Goal: Task Accomplishment & Management: Use online tool/utility

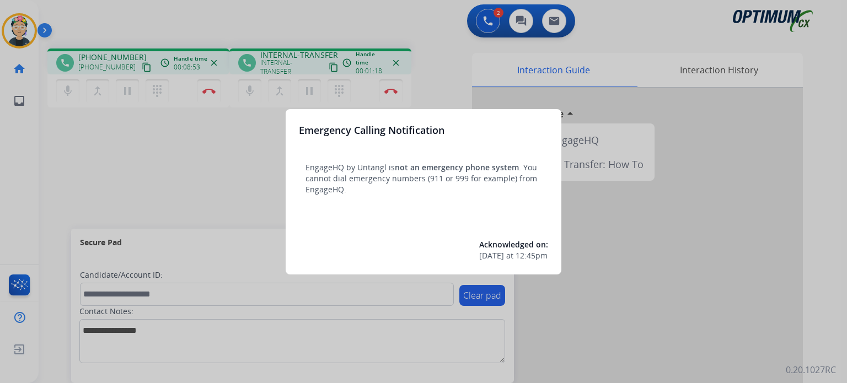
click at [196, 179] on div at bounding box center [423, 191] width 847 height 383
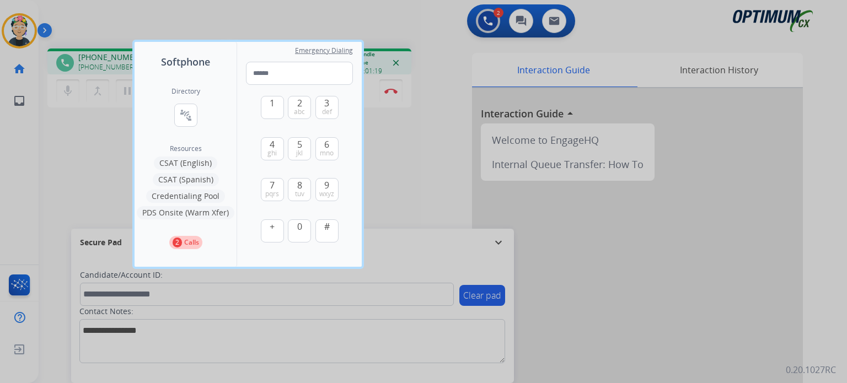
click at [79, 162] on div at bounding box center [423, 191] width 847 height 383
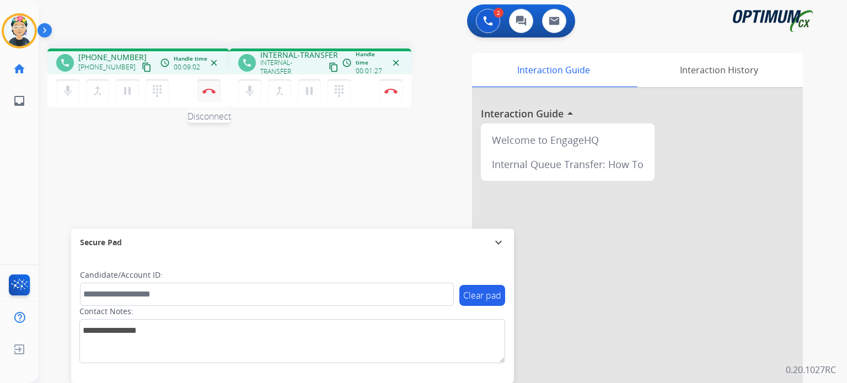
click at [203, 88] on img at bounding box center [208, 91] width 13 height 6
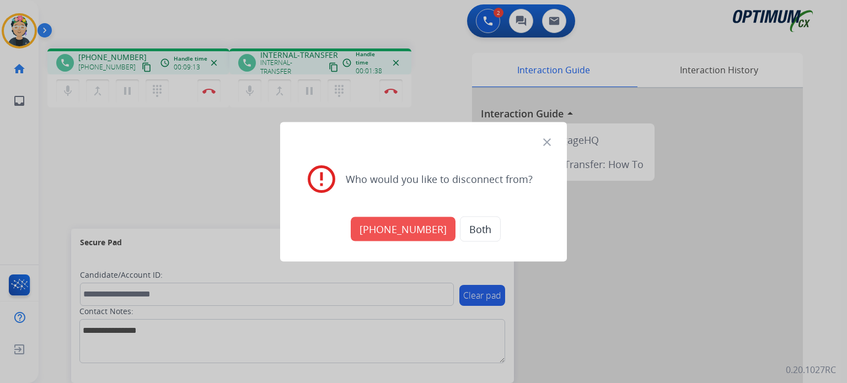
drag, startPoint x: 469, startPoint y: 236, endPoint x: 254, endPoint y: 131, distance: 239.4
click at [262, 133] on div "close error_outline Who would you like to disconnect from? [PHONE_NUMBER] Both" at bounding box center [423, 191] width 847 height 383
click at [467, 228] on button "Both" at bounding box center [480, 228] width 41 height 25
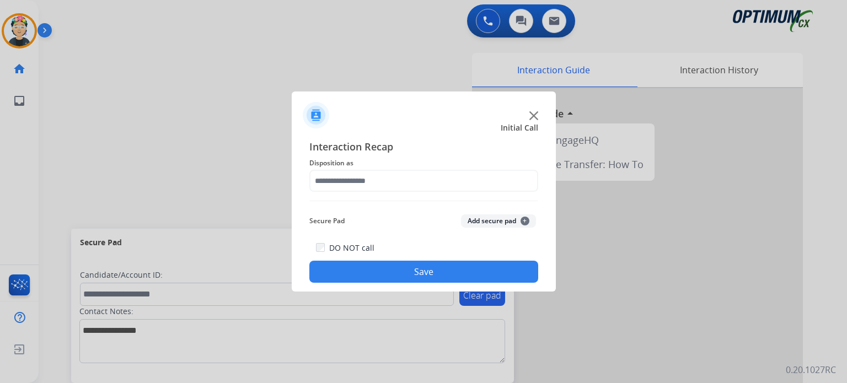
click at [534, 115] on img at bounding box center [533, 115] width 9 height 9
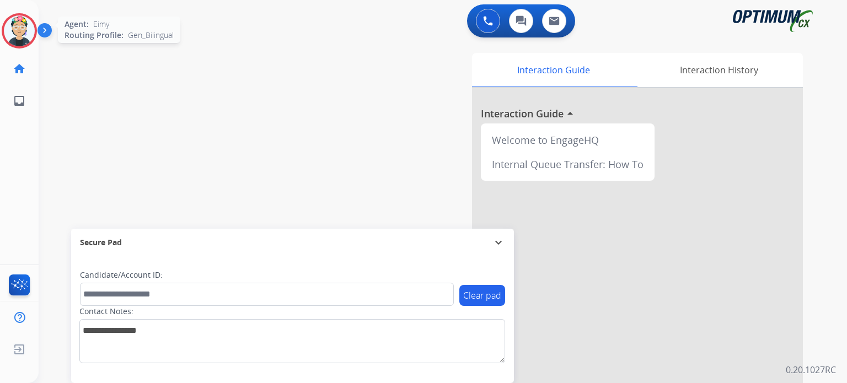
click at [22, 34] on img at bounding box center [19, 30] width 31 height 31
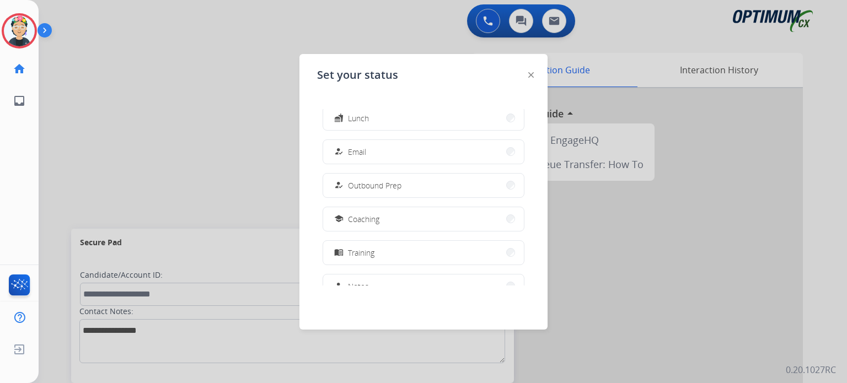
scroll to position [275, 0]
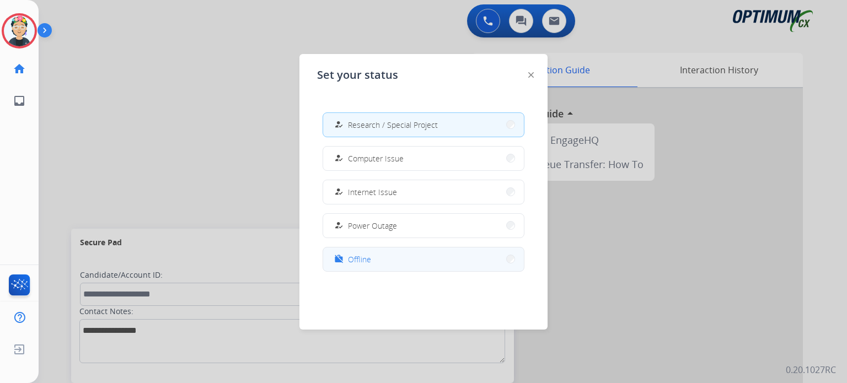
click at [439, 261] on button "work_off Offline" at bounding box center [423, 260] width 201 height 24
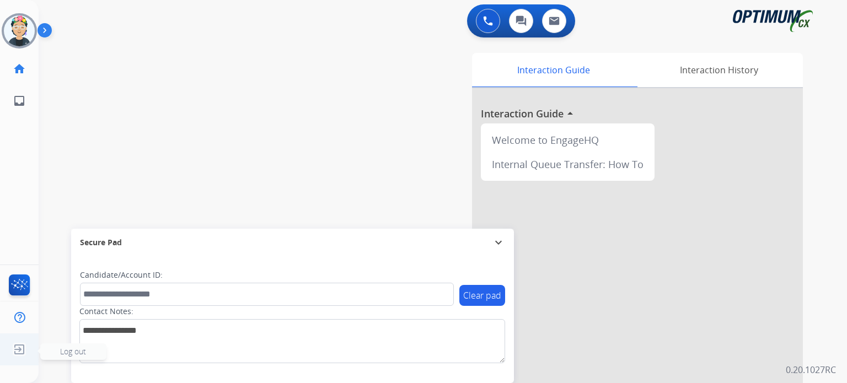
click at [12, 350] on img at bounding box center [19, 349] width 20 height 21
click at [80, 353] on span "Log out" at bounding box center [73, 351] width 26 height 10
